Goal: Task Accomplishment & Management: Manage account settings

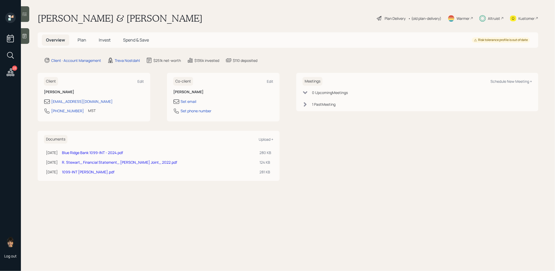
click at [103, 40] on span "Invest" at bounding box center [105, 40] width 12 height 6
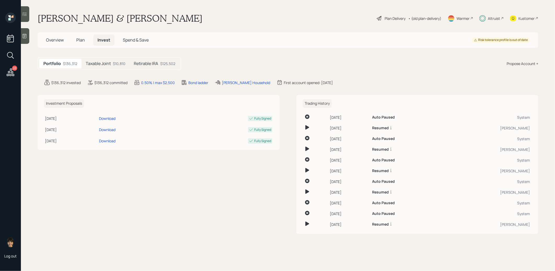
click at [79, 40] on span "Plan" at bounding box center [80, 40] width 9 height 6
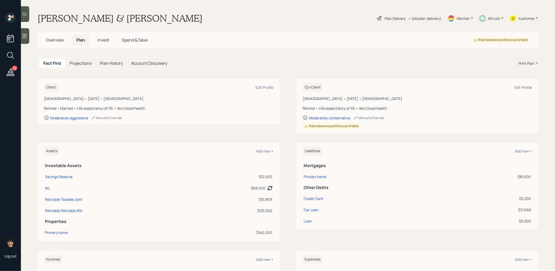
scroll to position [2, 0]
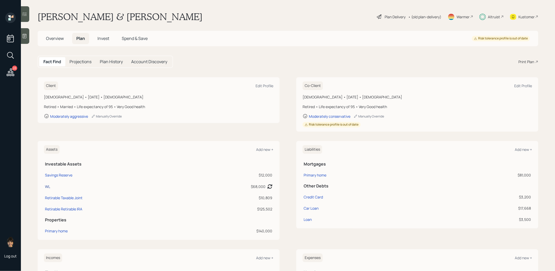
click at [47, 186] on div "WL" at bounding box center [47, 186] width 5 height 5
select select "roth_ira"
select select "conservative"
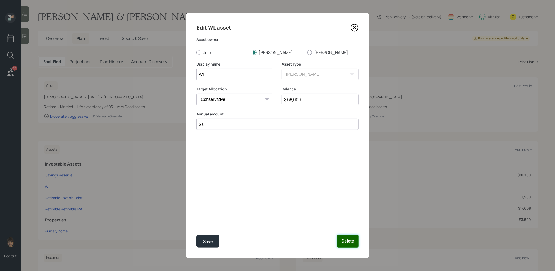
click at [351, 242] on button "Delete" at bounding box center [347, 241] width 21 height 13
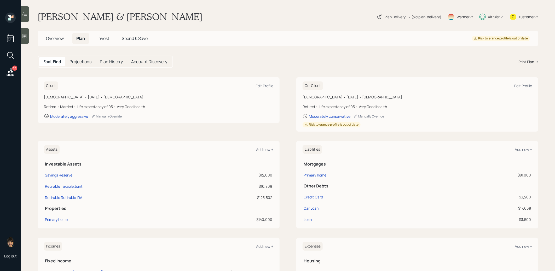
click at [103, 37] on span "Invest" at bounding box center [103, 39] width 12 height 6
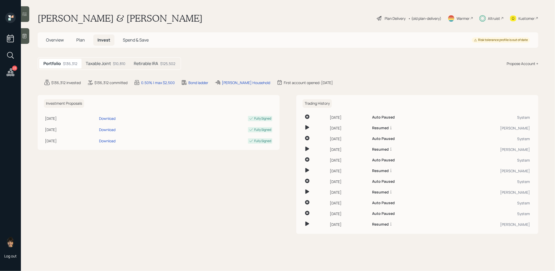
click at [111, 64] on div "Taxable Joint $10,810" at bounding box center [105, 64] width 48 height 10
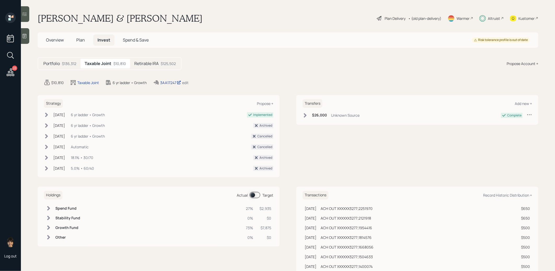
click at [168, 83] on div "3AA17247" at bounding box center [170, 82] width 21 height 5
click at [80, 40] on span "Plan" at bounding box center [80, 40] width 9 height 6
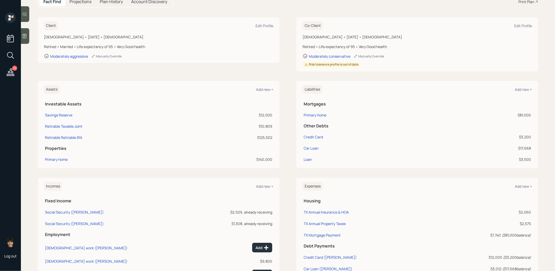
scroll to position [59, 0]
